Goal: Task Accomplishment & Management: Manage account settings

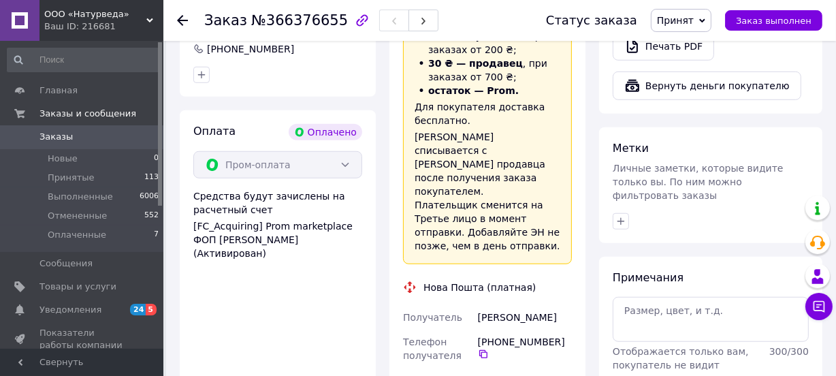
scroll to position [990, 0]
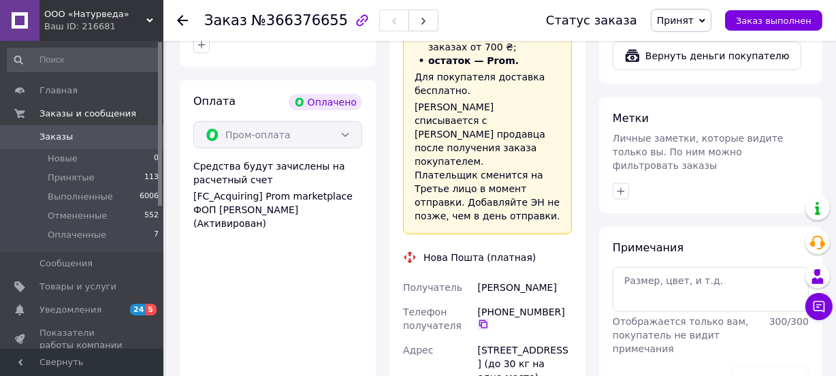
click at [480, 319] on icon at bounding box center [483, 324] width 11 height 11
drag, startPoint x: 514, startPoint y: 211, endPoint x: 472, endPoint y: 211, distance: 42.2
copy div "Получатель Бурцева"
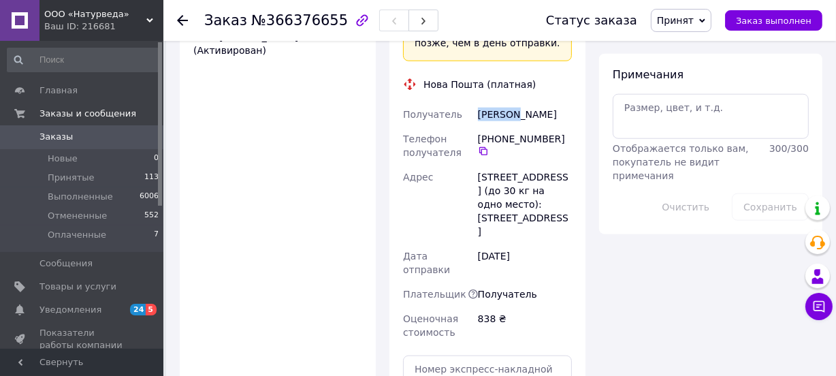
scroll to position [1237, 0]
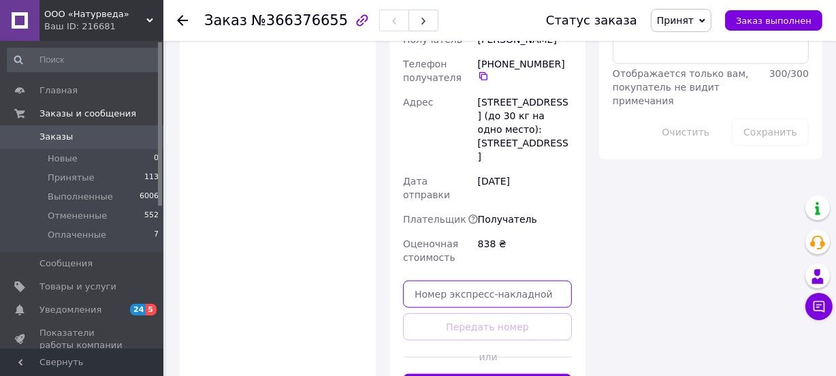
click at [471, 280] on input "text" at bounding box center [487, 293] width 169 height 27
paste input "20451269289473"
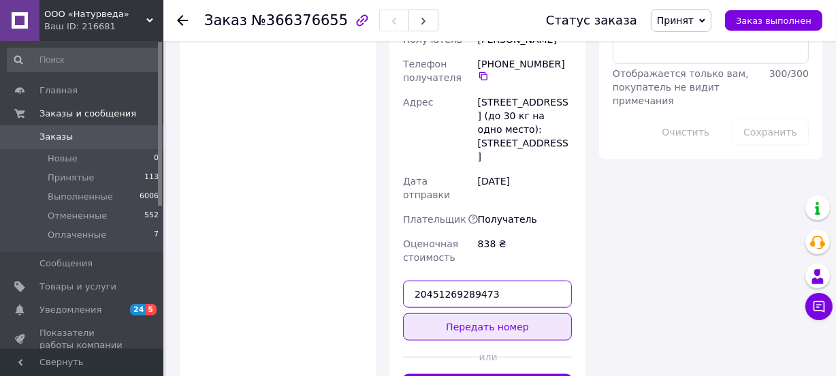
type input "20451269289473"
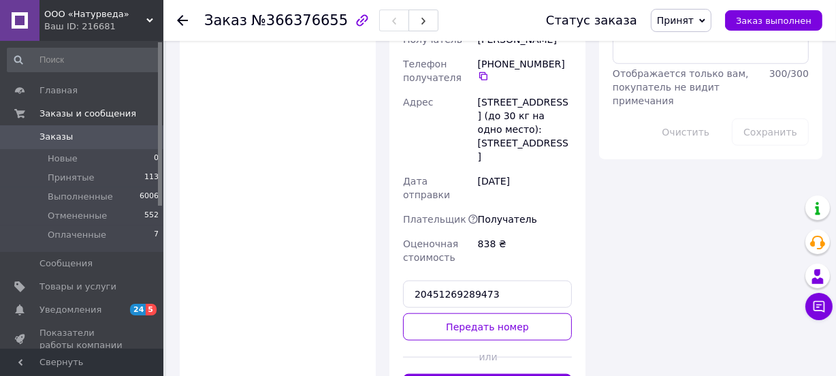
drag, startPoint x: 456, startPoint y: 228, endPoint x: 231, endPoint y: 112, distance: 252.9
click at [455, 313] on button "Передать номер" at bounding box center [487, 326] width 169 height 27
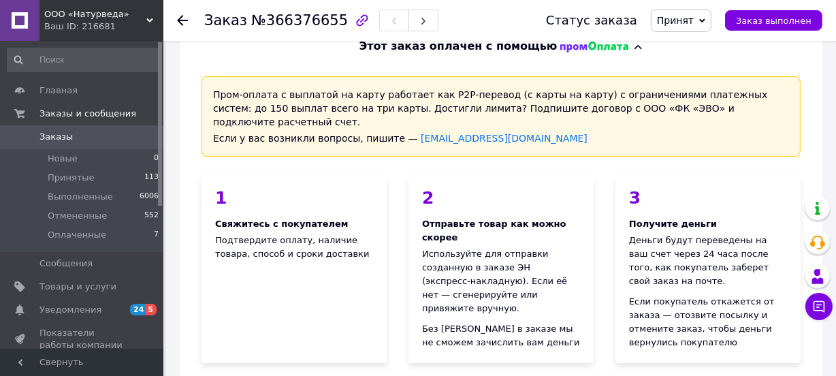
scroll to position [0, 0]
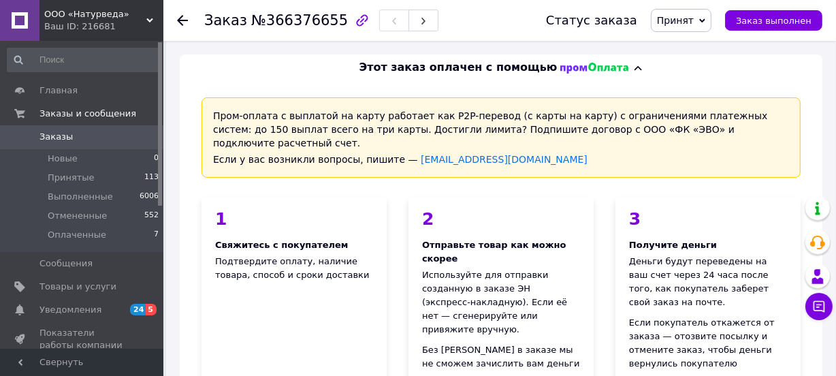
click at [183, 21] on icon at bounding box center [182, 20] width 11 height 11
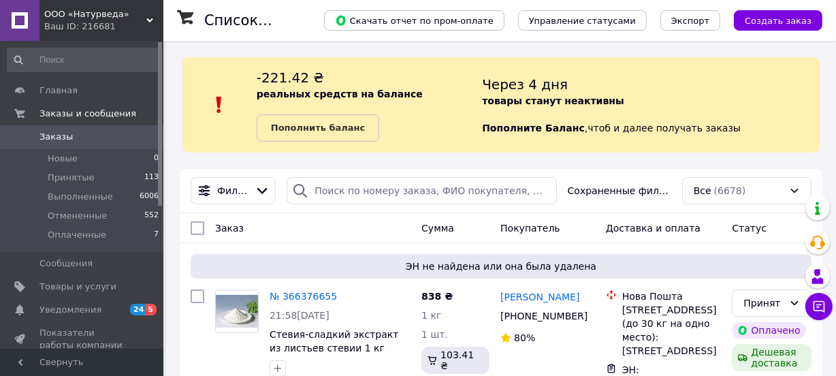
click at [284, 225] on div "Заказ" at bounding box center [313, 228] width 206 height 25
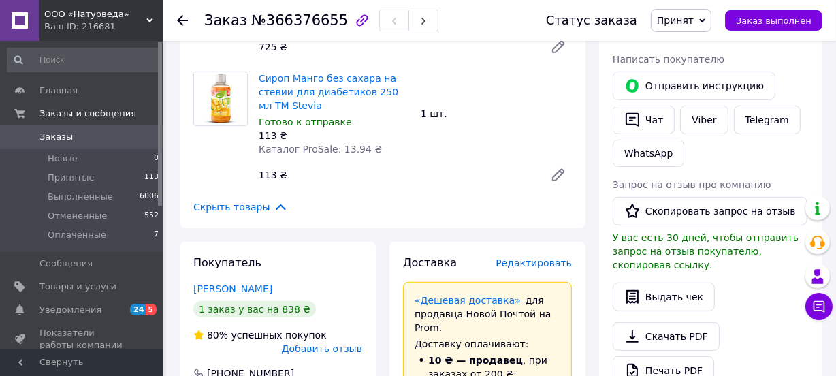
scroll to position [619, 0]
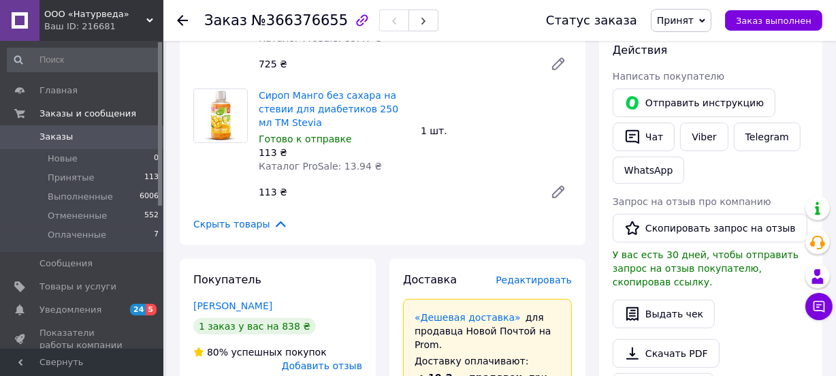
click at [184, 18] on icon at bounding box center [182, 20] width 11 height 11
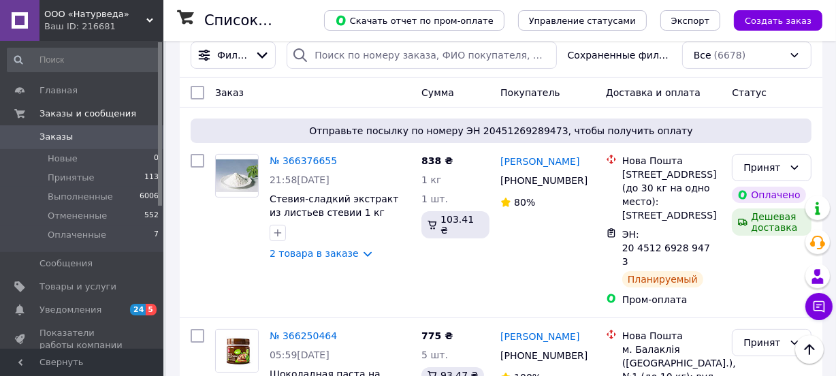
scroll to position [123, 0]
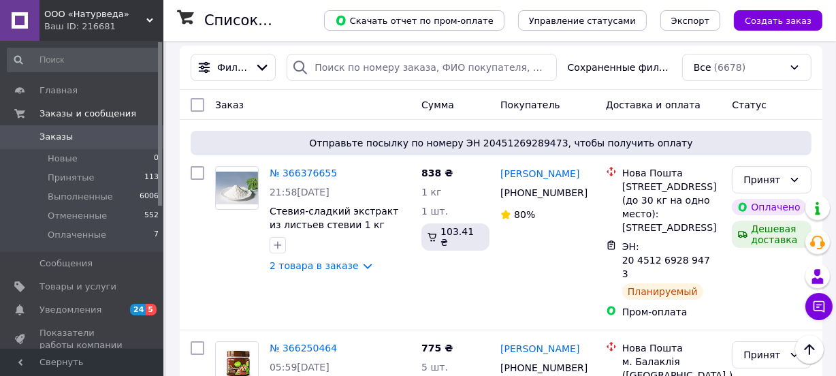
drag, startPoint x: 54, startPoint y: 288, endPoint x: 483, endPoint y: 231, distance: 433.2
click at [54, 288] on span "Товары и услуги" at bounding box center [77, 286] width 77 height 12
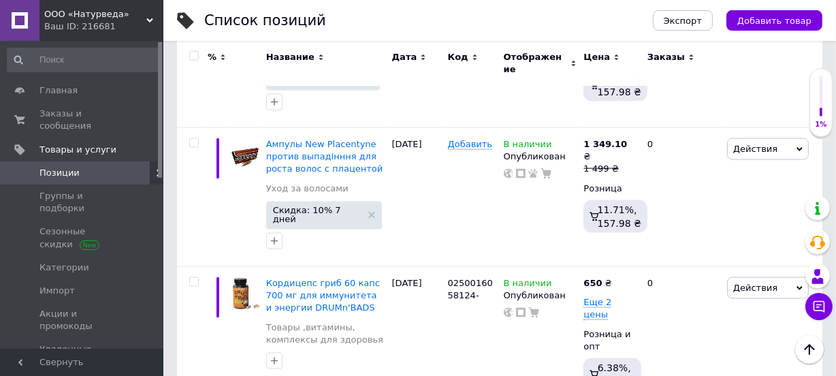
scroll to position [1720, 0]
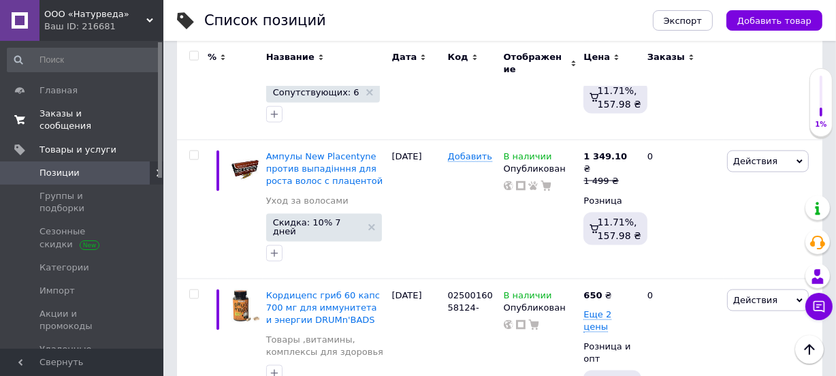
click at [97, 116] on span "Заказы и сообщения" at bounding box center [82, 120] width 86 height 25
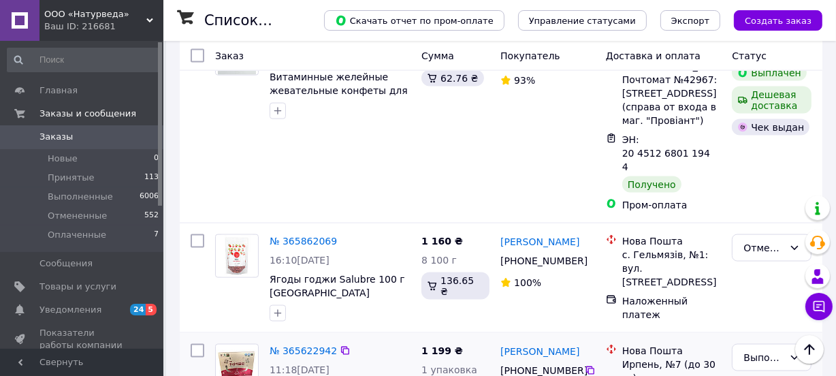
scroll to position [1732, 0]
